Goal: Navigation & Orientation: Go to known website

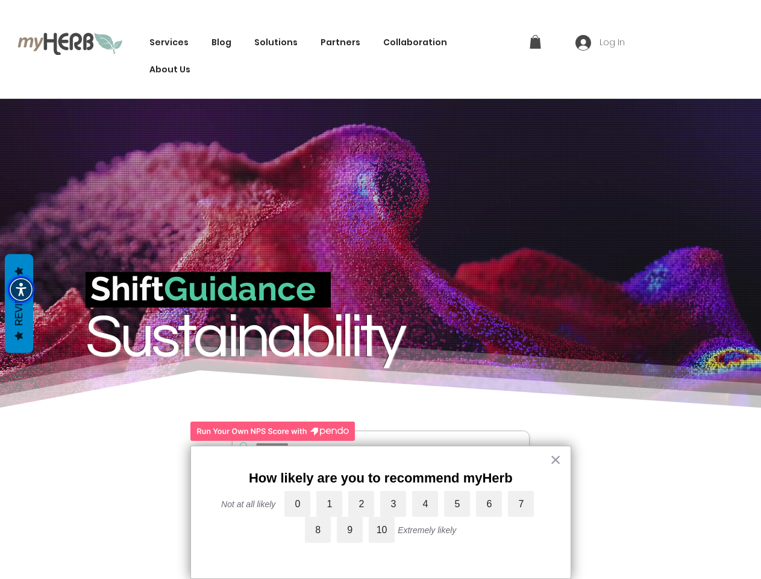
click at [21, 289] on img "Accessibility Menu" at bounding box center [21, 289] width 27 height 27
click at [269, 42] on body "top of page Services Data-Driven Sustainability Innovation The Green Tech Stack…" at bounding box center [380, 289] width 761 height 579
click at [535, 42] on body "top of page Services Data-Driven Sustainability Innovation The Green Tech Stack…" at bounding box center [380, 289] width 761 height 579
click at [601, 43] on body "top of page Services Data-Driven Sustainability Innovation The Green Tech Stack…" at bounding box center [380, 289] width 761 height 579
click at [300, 503] on body "top of page Services Data-Driven Sustainability Innovation The Green Tech Stack…" at bounding box center [380, 289] width 761 height 579
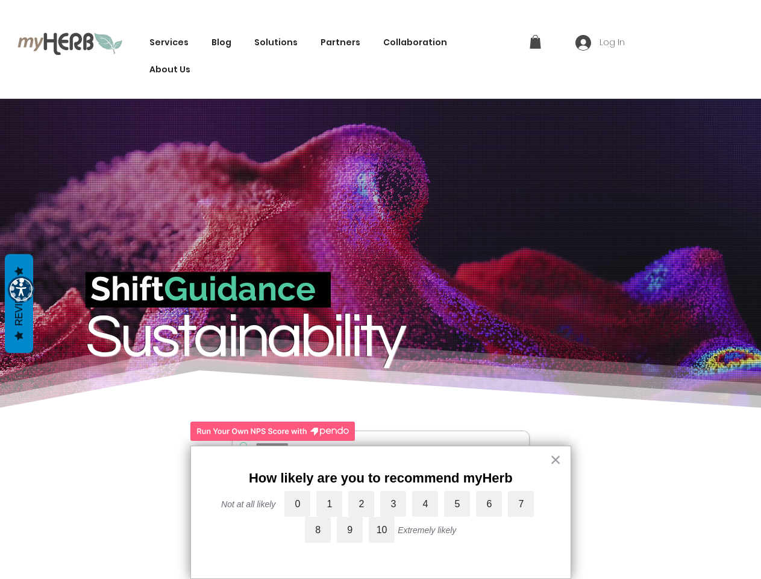
click at [332, 503] on body "top of page Services Data-Driven Sustainability Innovation The Green Tech Stack…" at bounding box center [380, 289] width 761 height 579
click at [364, 503] on body "top of page Services Data-Driven Sustainability Innovation The Green Tech Stack…" at bounding box center [380, 289] width 761 height 579
click at [396, 503] on body "top of page Services Data-Driven Sustainability Innovation The Green Tech Stack…" at bounding box center [380, 289] width 761 height 579
click at [428, 503] on body "top of page Services Data-Driven Sustainability Innovation The Green Tech Stack…" at bounding box center [380, 289] width 761 height 579
click at [460, 503] on body "top of page Services Data-Driven Sustainability Innovation The Green Tech Stack…" at bounding box center [380, 289] width 761 height 579
